Goal: Information Seeking & Learning: Learn about a topic

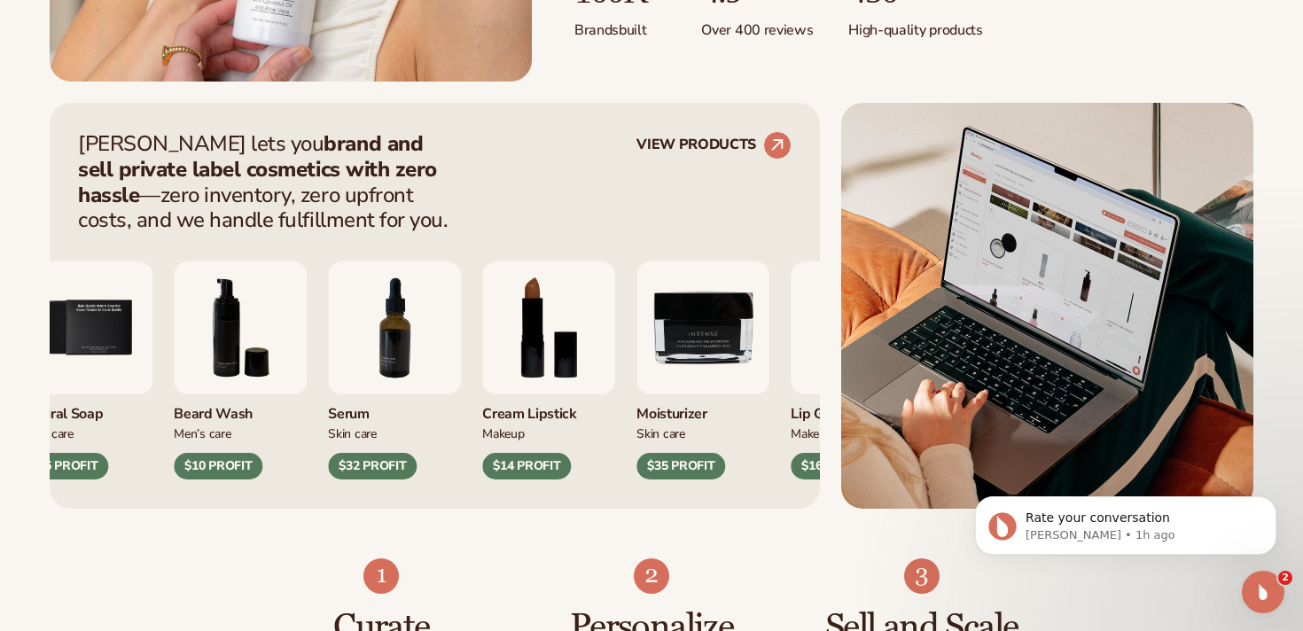
click at [328, 368] on img "7 / 9" at bounding box center [394, 327] width 133 height 133
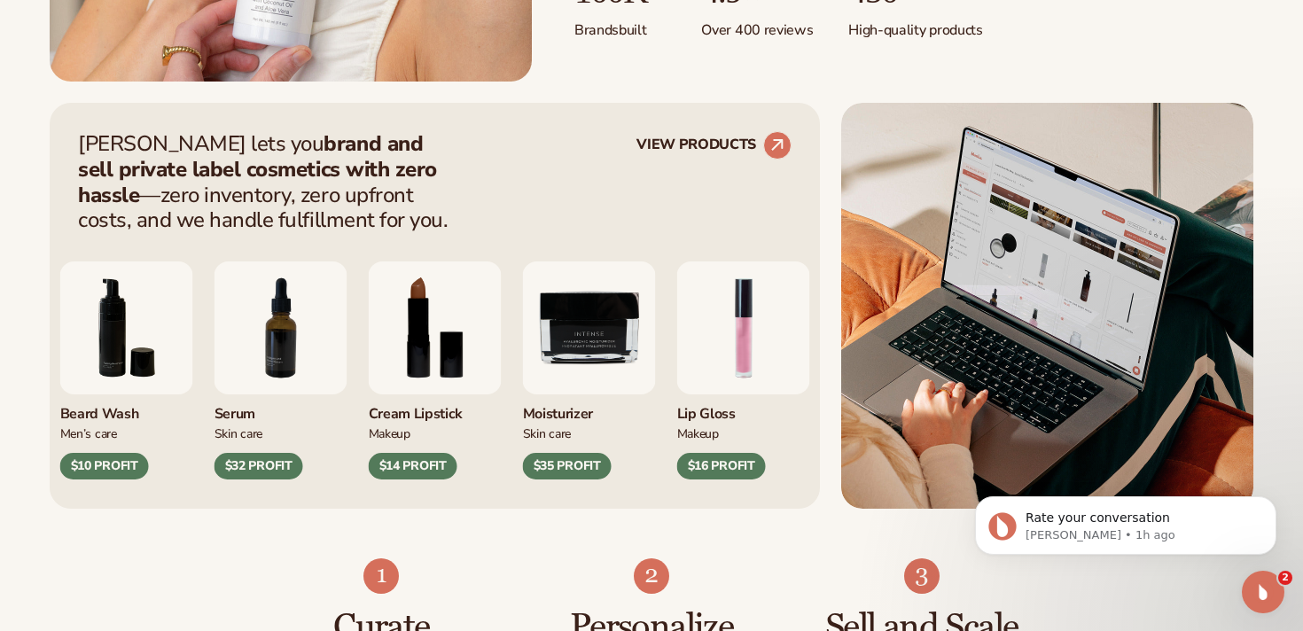
click at [523, 361] on img "9 / 9" at bounding box center [589, 327] width 133 height 133
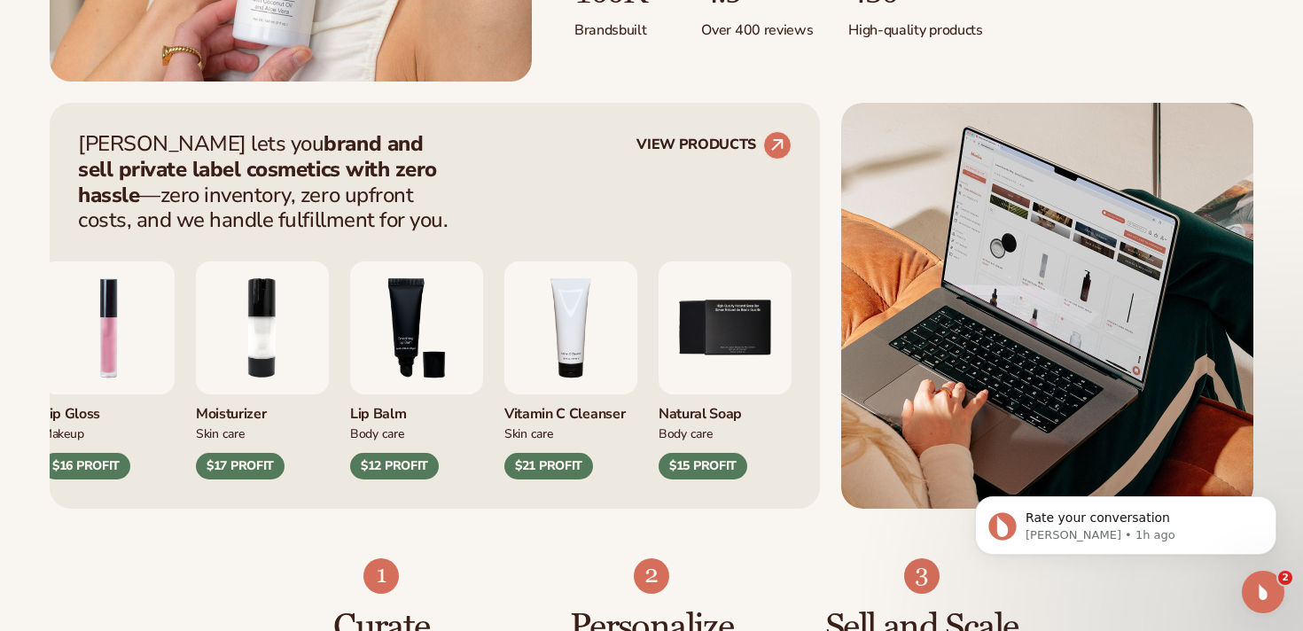
drag, startPoint x: 651, startPoint y: 378, endPoint x: 53, endPoint y: 355, distance: 598.6
click at [78, 357] on div "Beard Wash Men’s Care $10 PROFIT Serum Skin Care" at bounding box center [434, 356] width 713 height 246
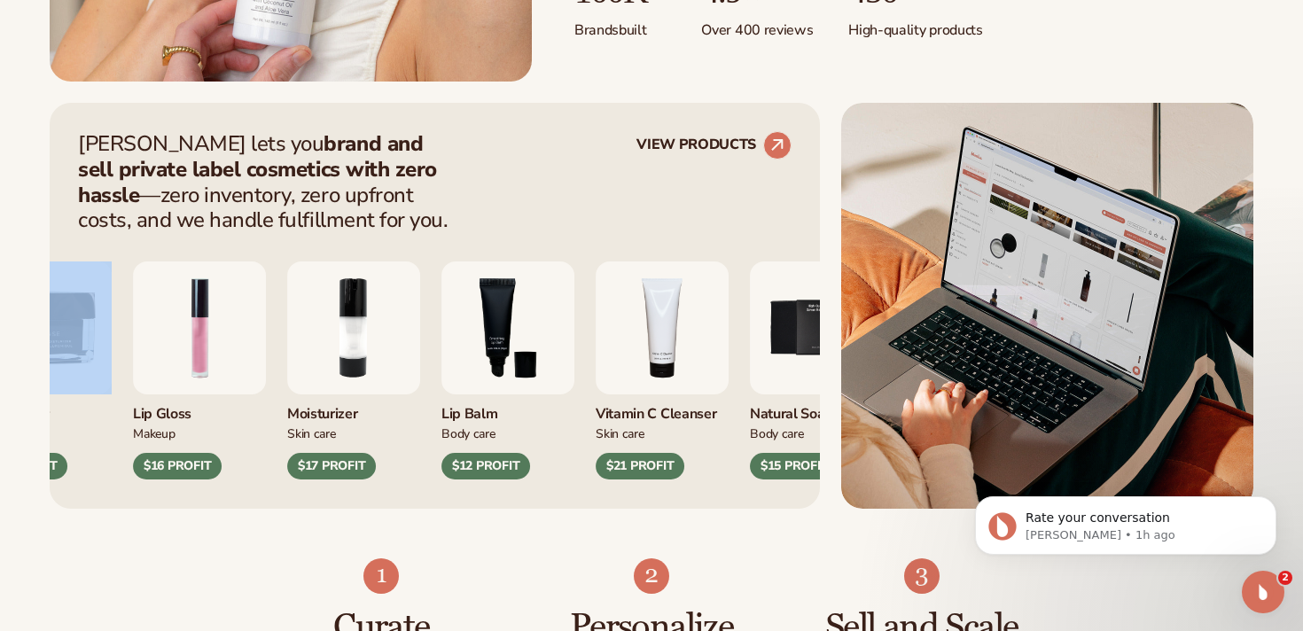
click at [596, 326] on img "4 / 9" at bounding box center [662, 327] width 133 height 133
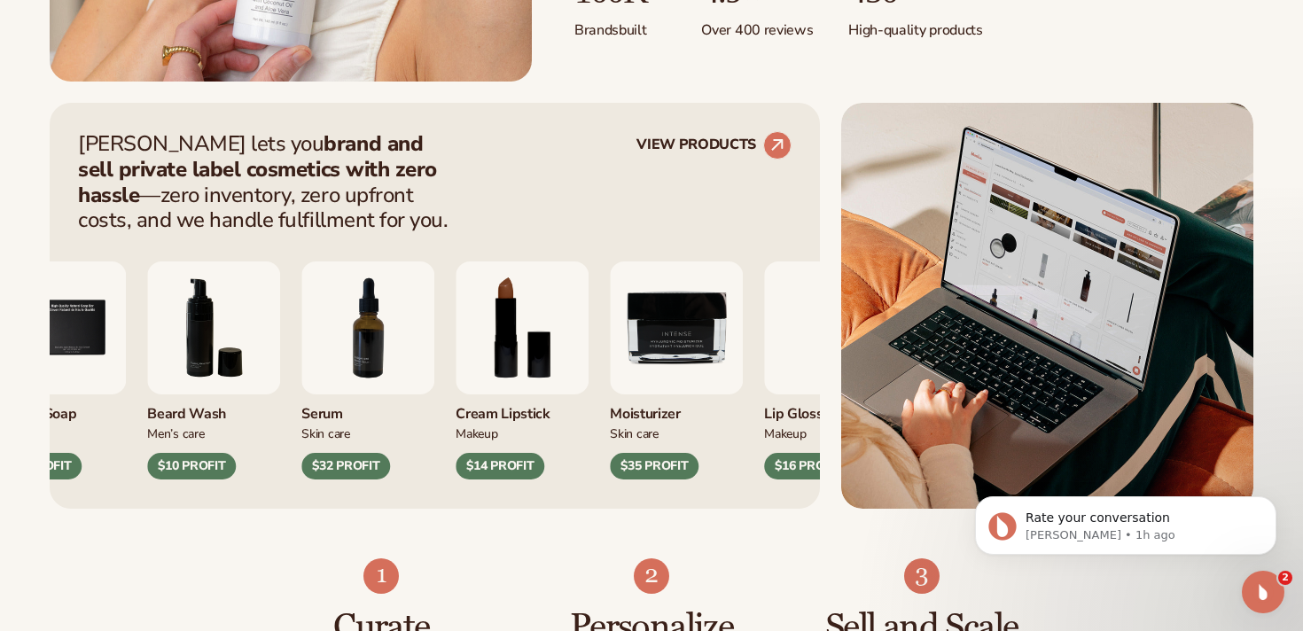
click at [245, 348] on img "6 / 9" at bounding box center [213, 327] width 133 height 133
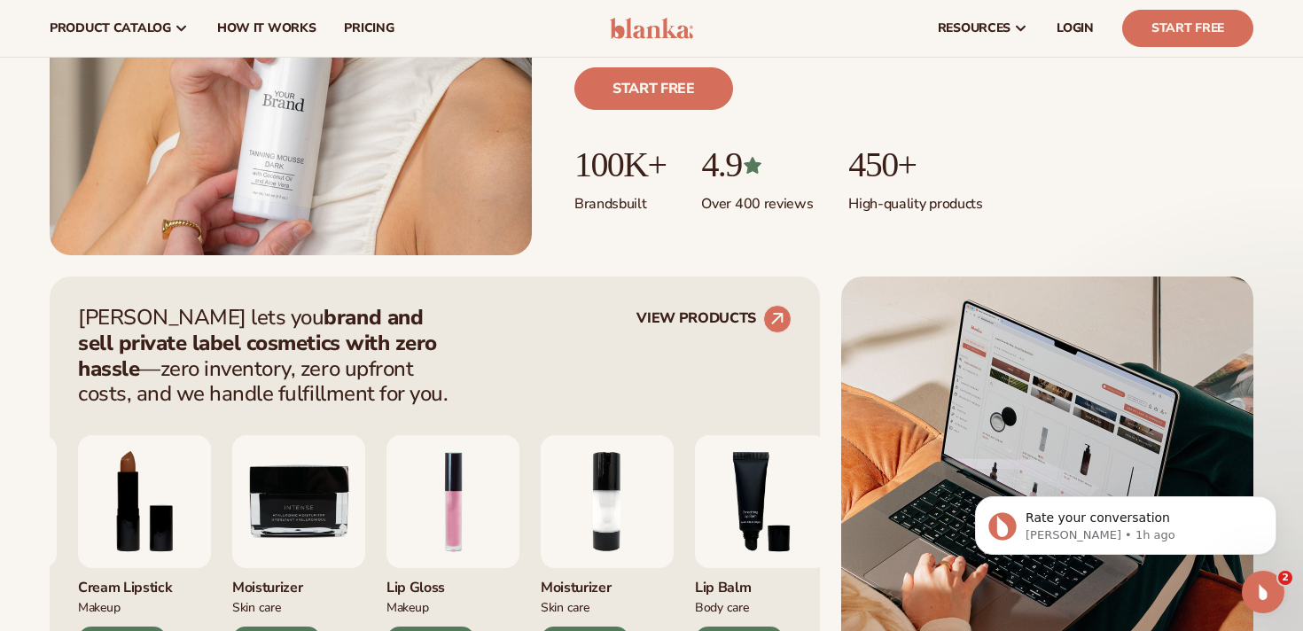
scroll to position [221, 0]
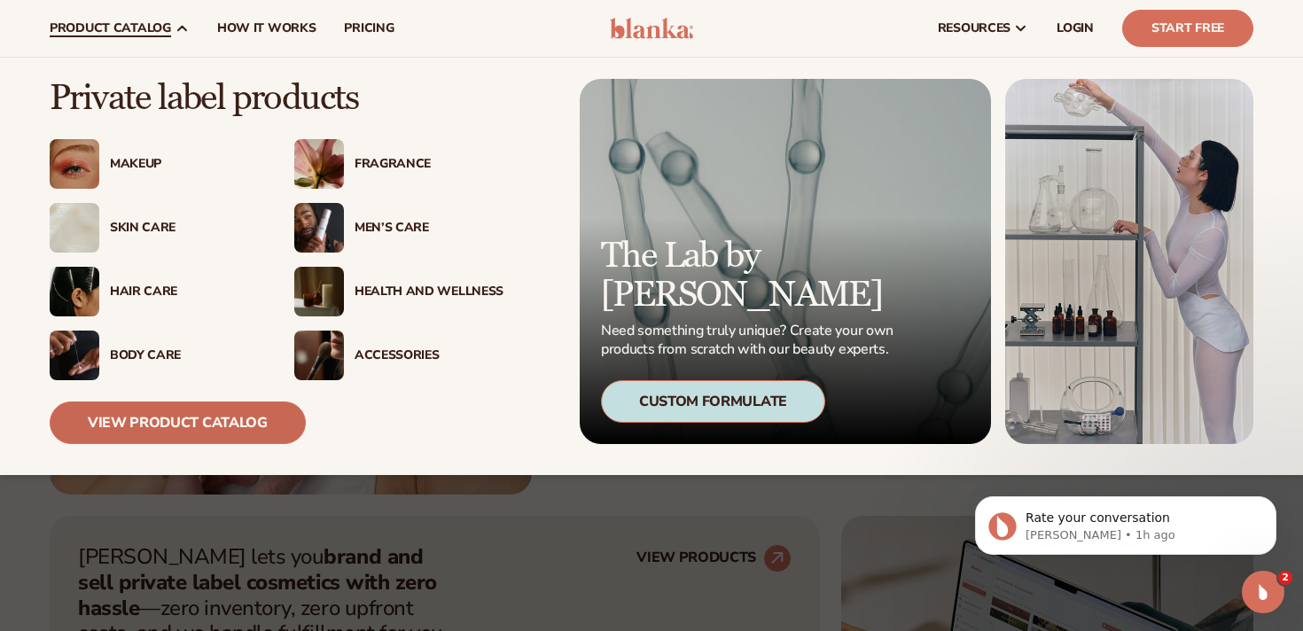
click at [204, 424] on link "View Product Catalog" at bounding box center [178, 422] width 256 height 43
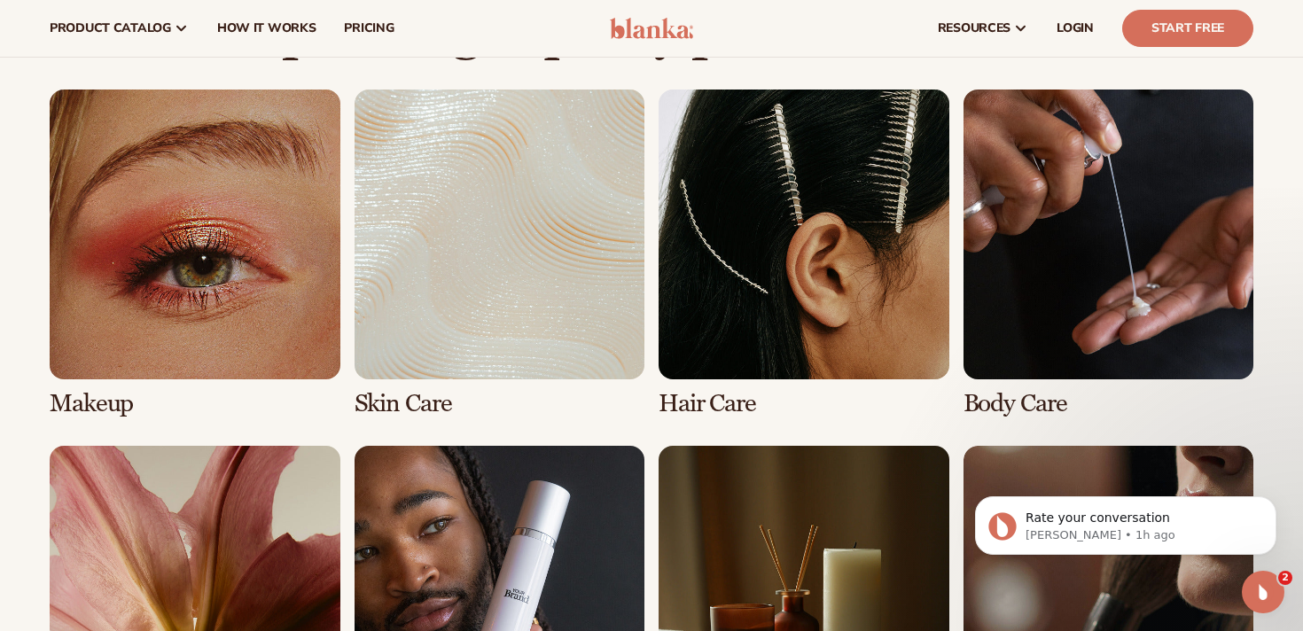
scroll to position [1194, 0]
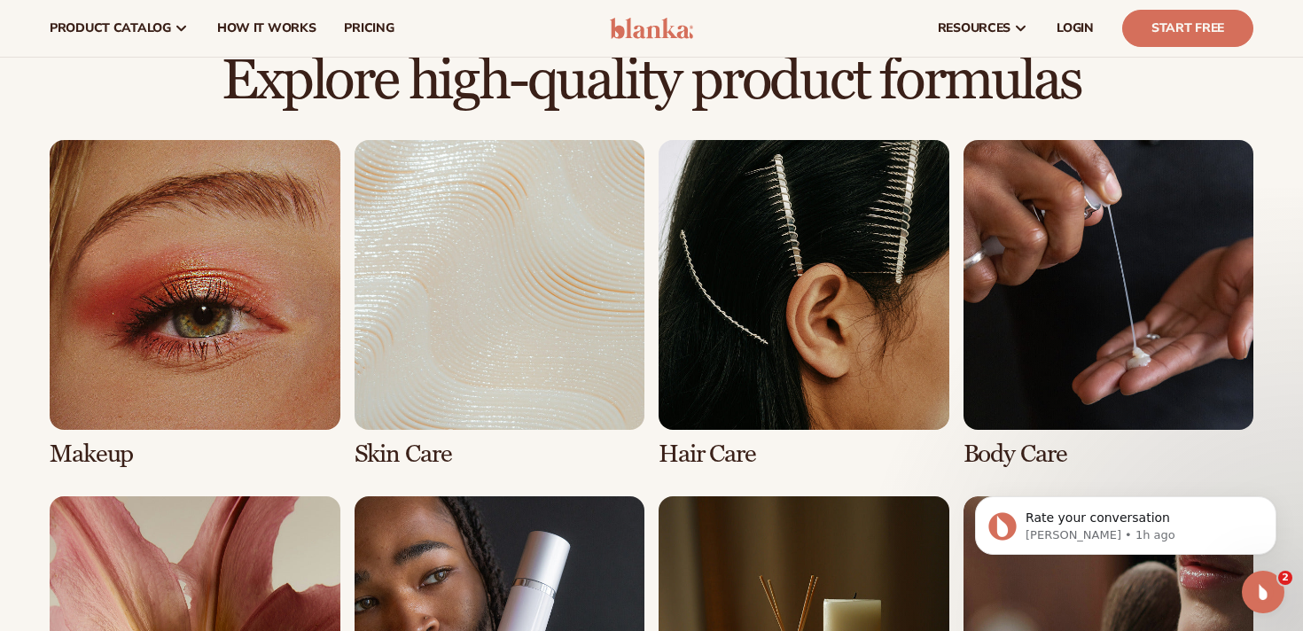
click at [467, 295] on link "2 / 8" at bounding box center [499, 304] width 291 height 328
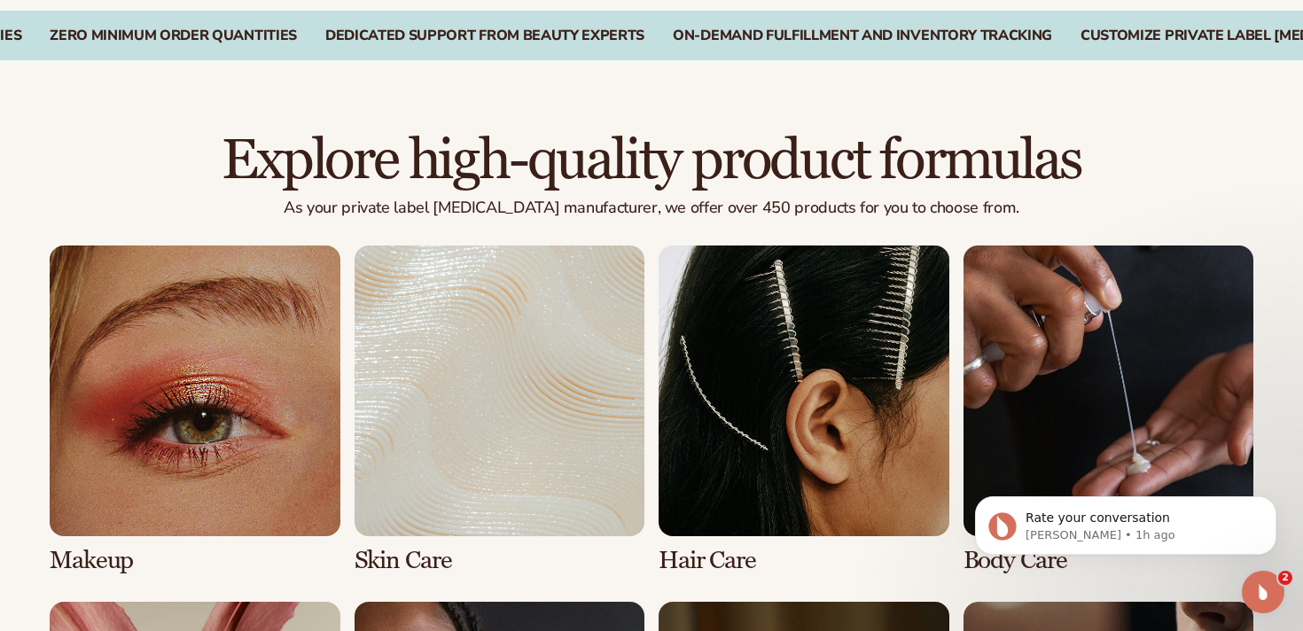
scroll to position [1229, 0]
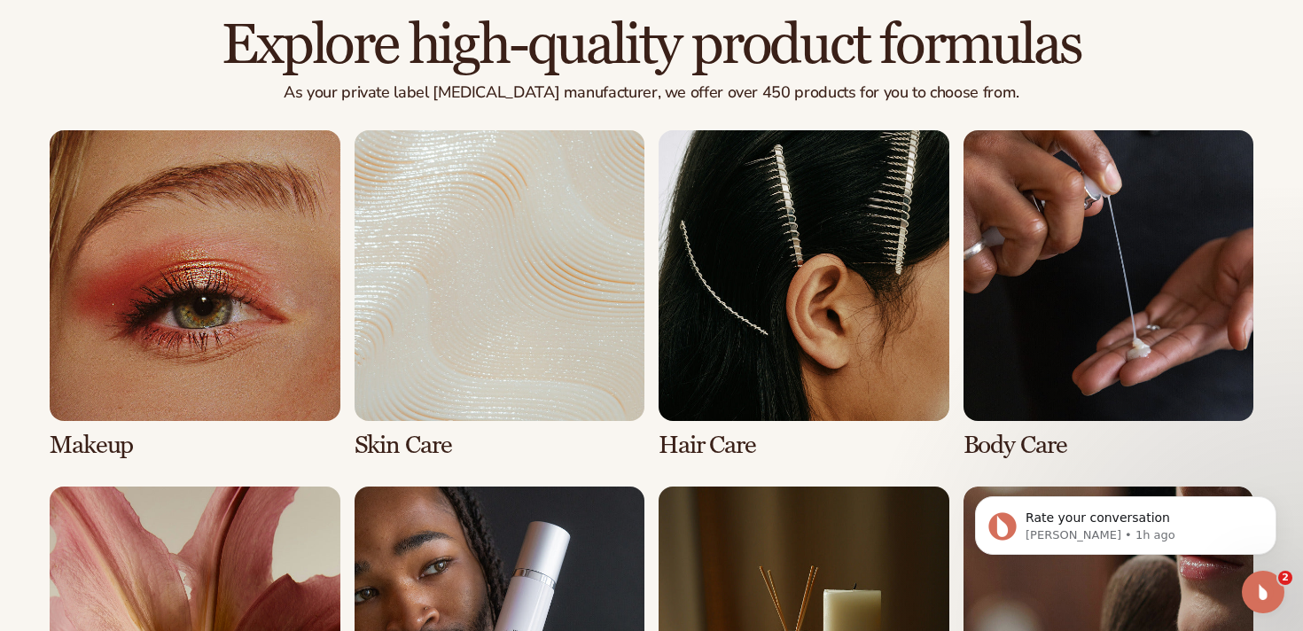
click at [157, 323] on link "1 / 8" at bounding box center [195, 294] width 291 height 328
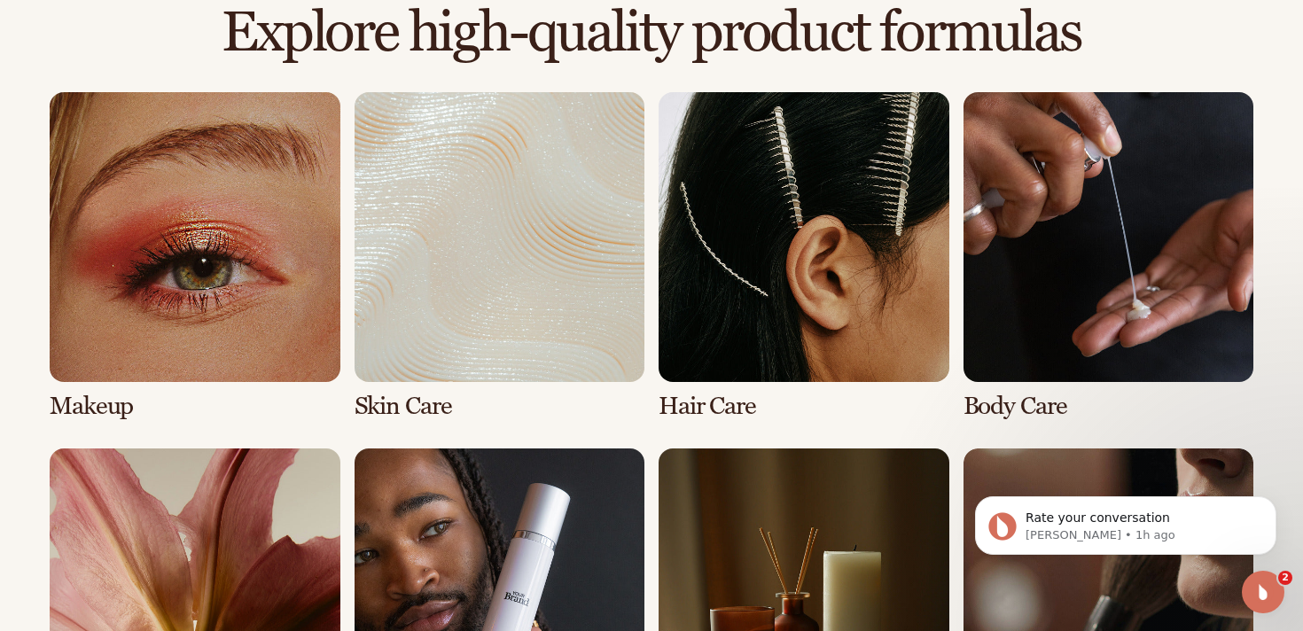
scroll to position [1409, 0]
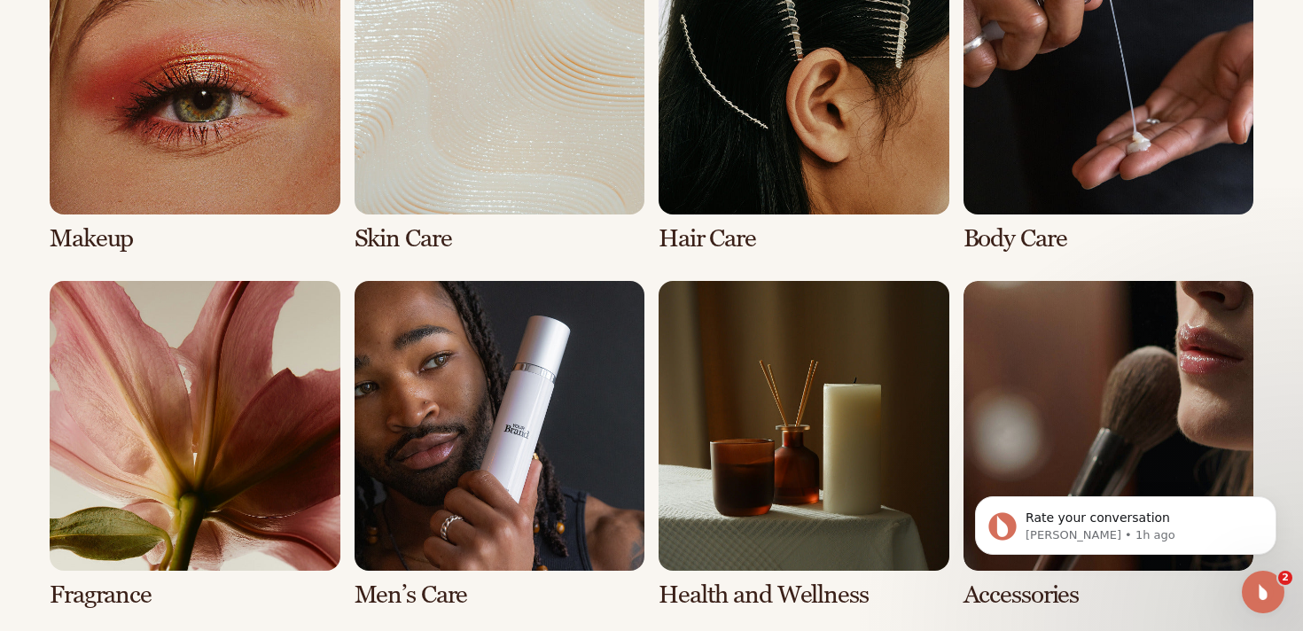
click at [1101, 147] on link "4 / 8" at bounding box center [1108, 89] width 291 height 328
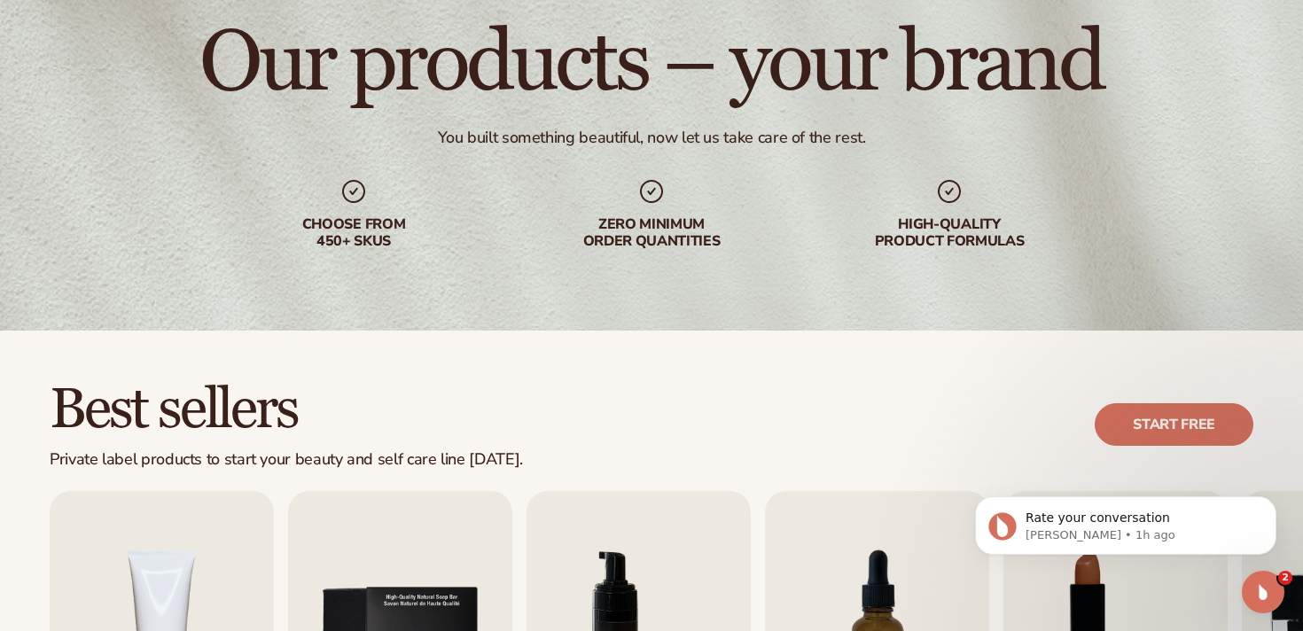
scroll to position [439, 0]
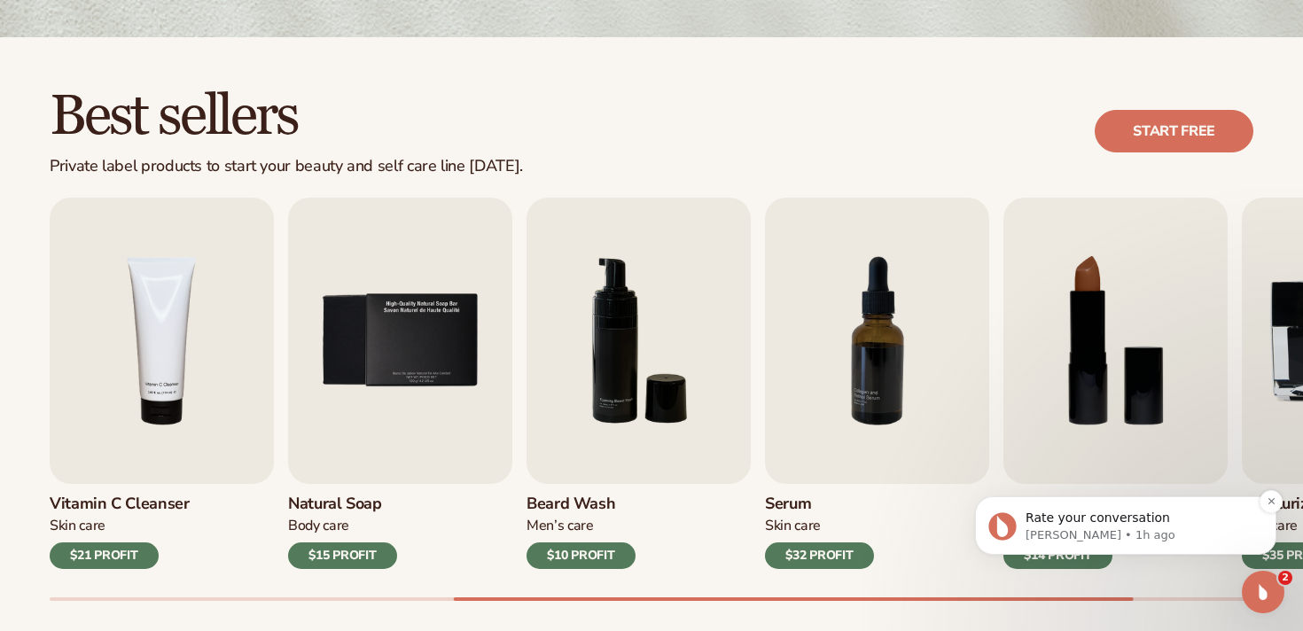
click at [1094, 521] on p "Rate your conversation" at bounding box center [1139, 519] width 229 height 18
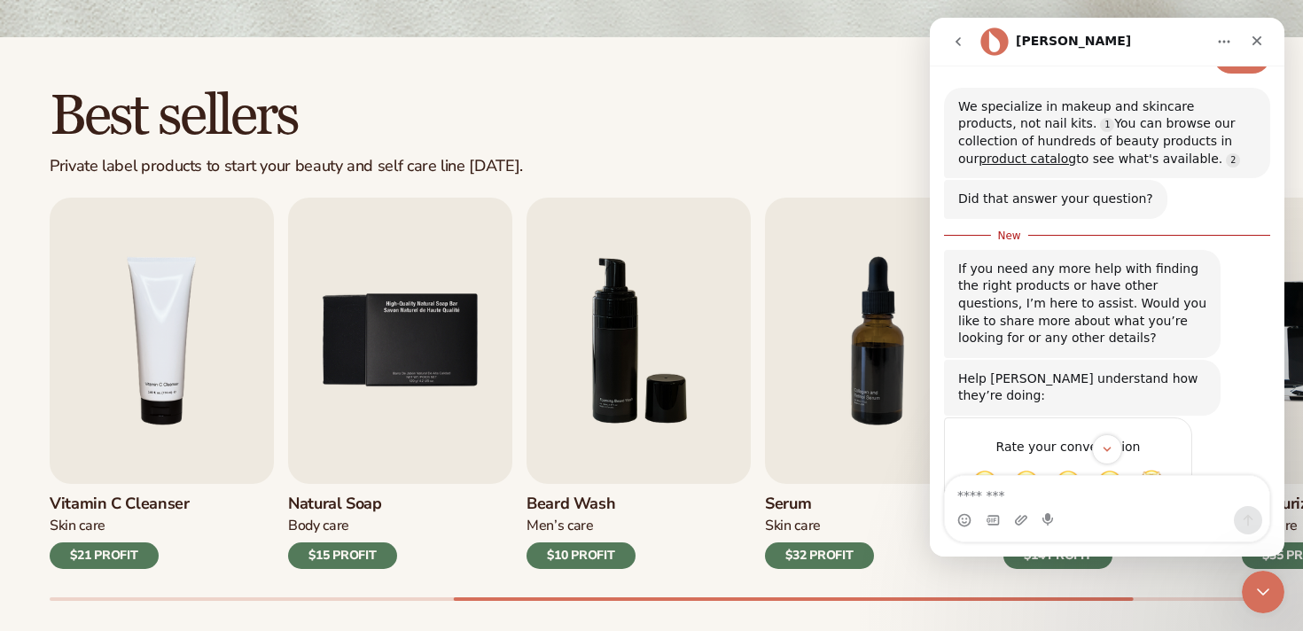
scroll to position [354, 0]
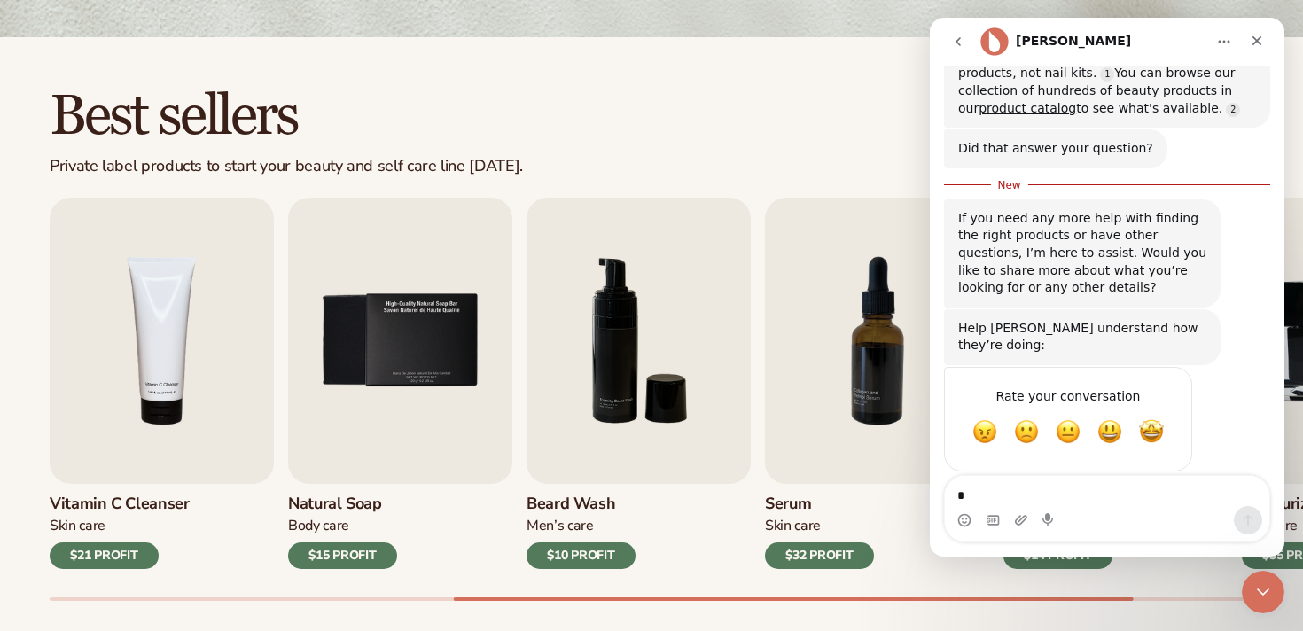
type textarea "**"
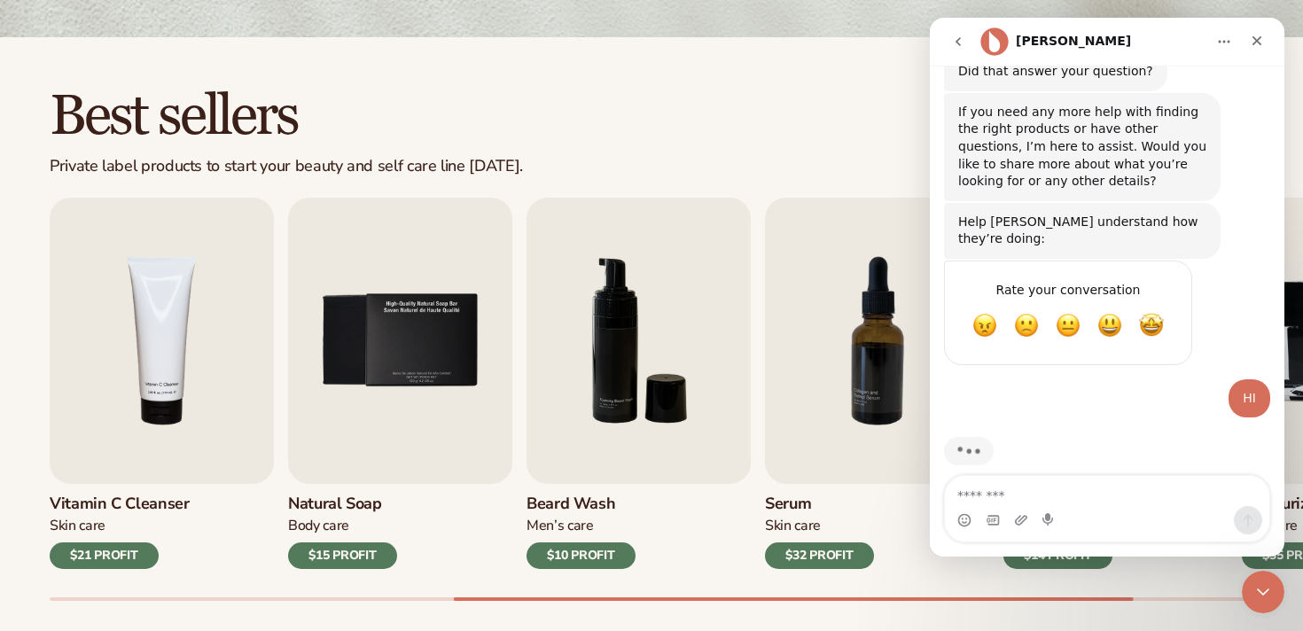
scroll to position [436, 0]
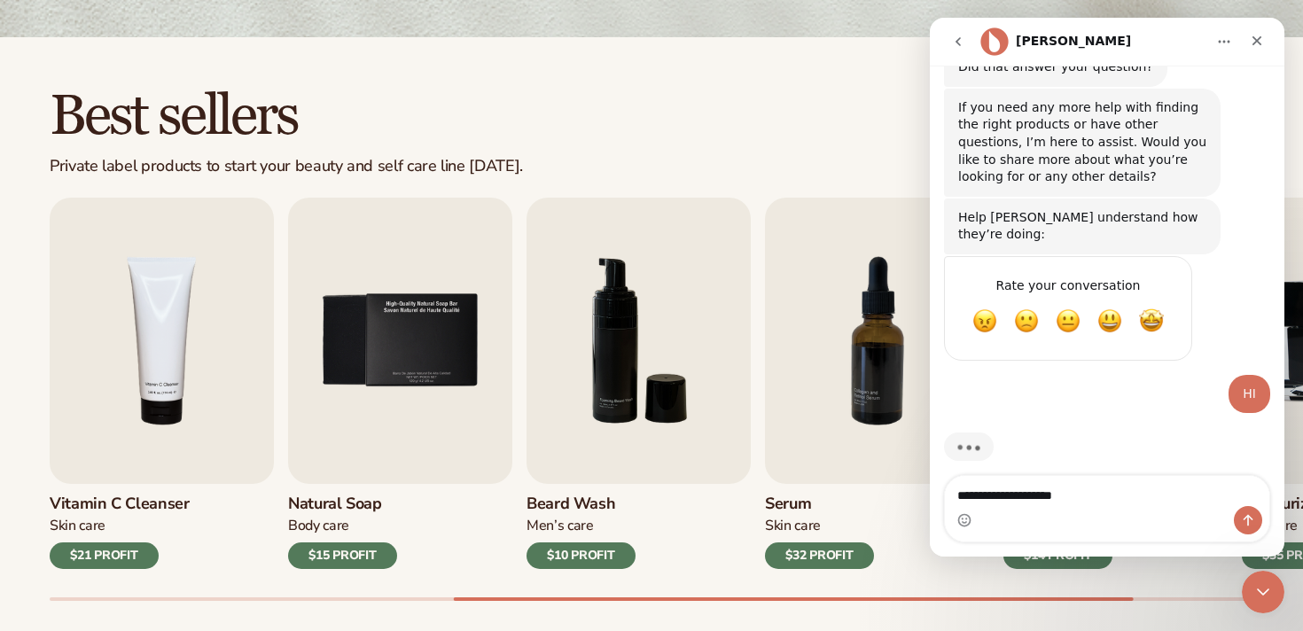
type textarea "**********"
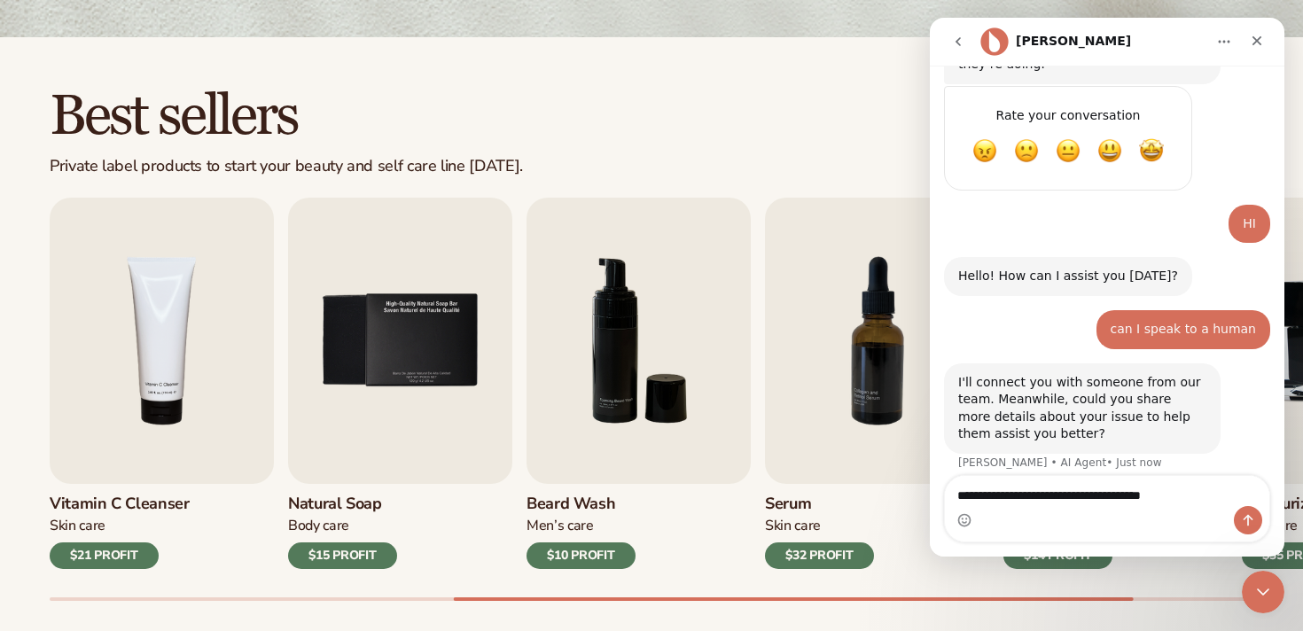
scroll to position [0, 0]
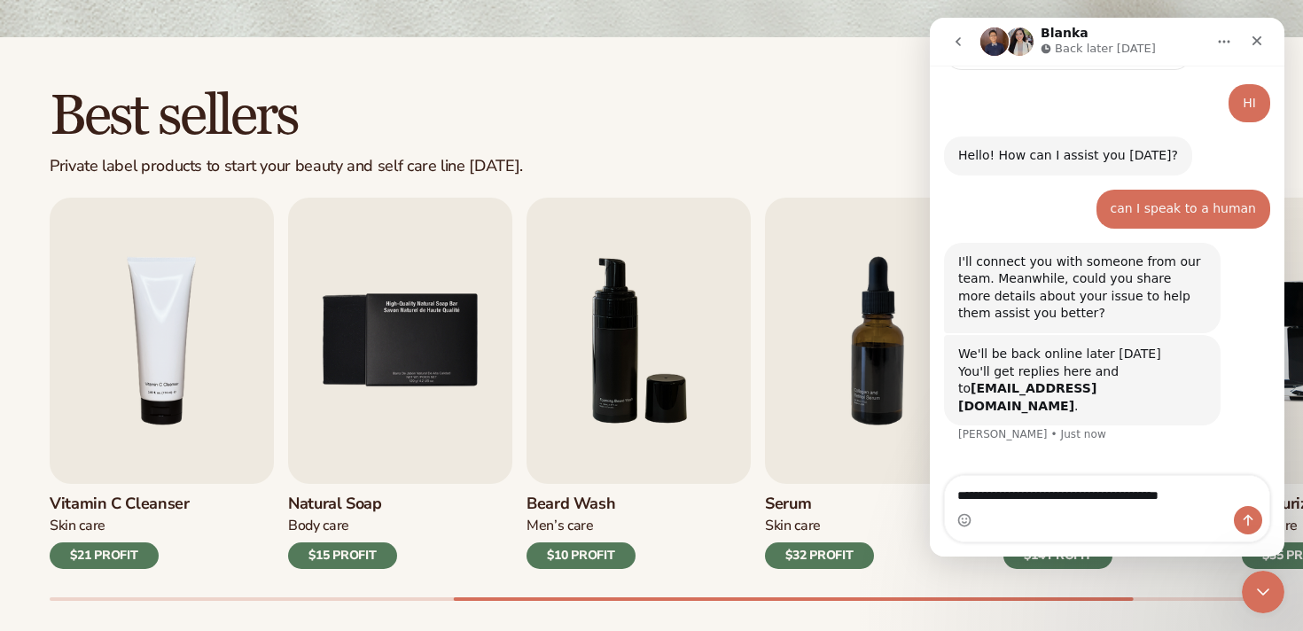
type textarea "**********"
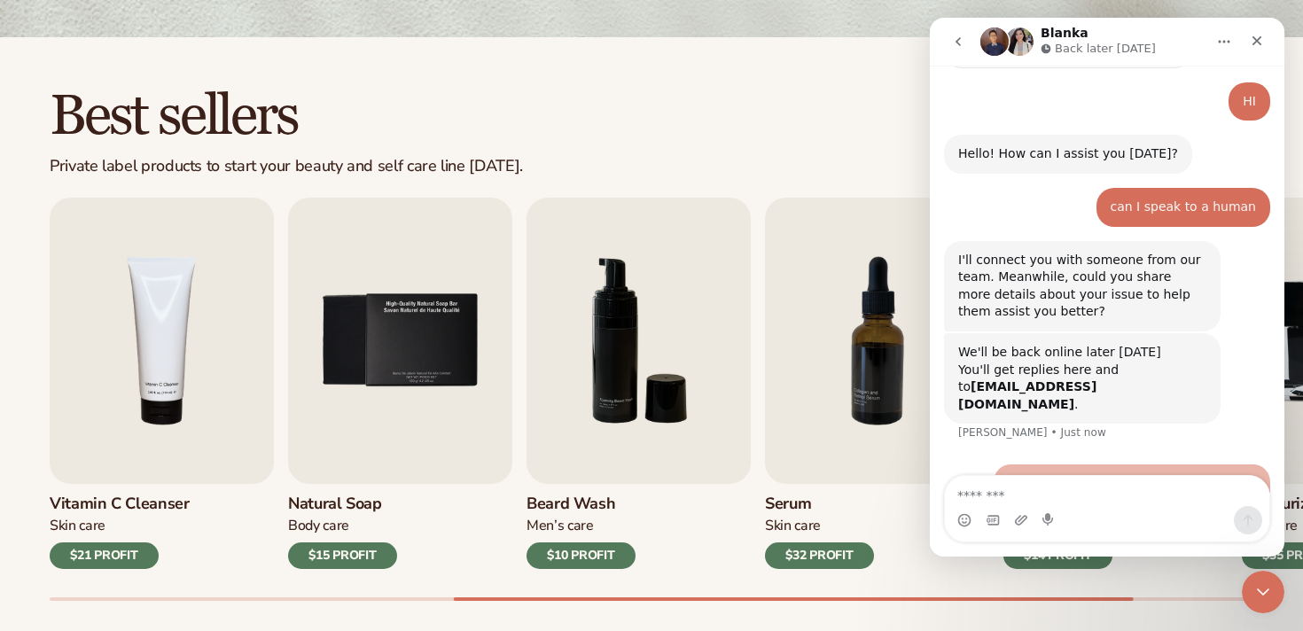
scroll to position [801, 0]
